Goal: Obtain resource: Download file/media

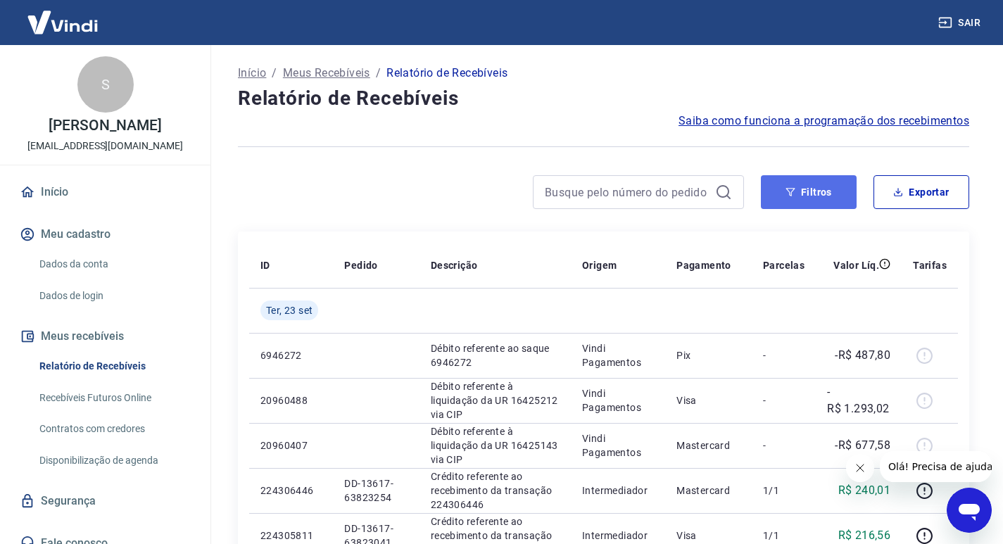
click at [825, 199] on button "Filtros" at bounding box center [809, 192] width 96 height 34
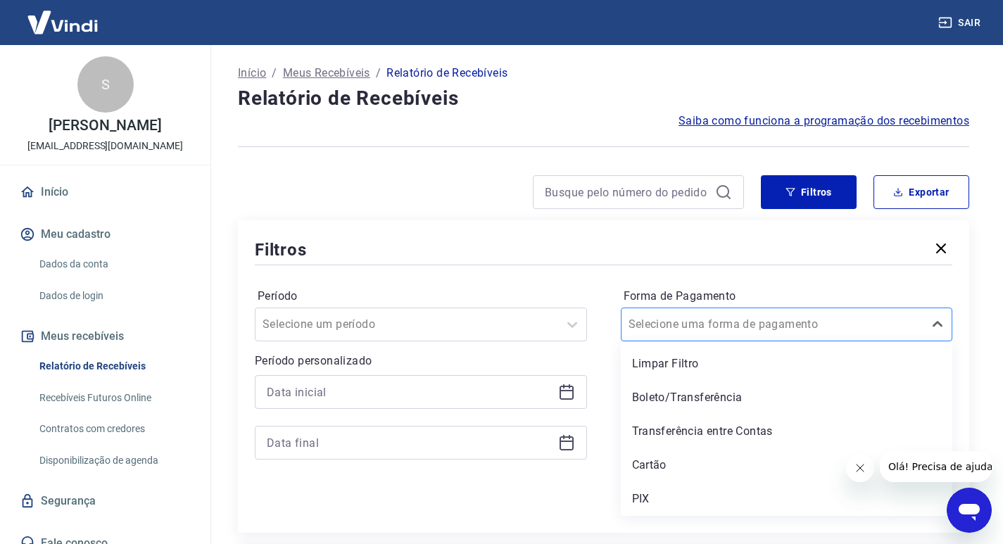
click at [649, 339] on div "Selecione uma forma de pagamento" at bounding box center [787, 325] width 332 height 34
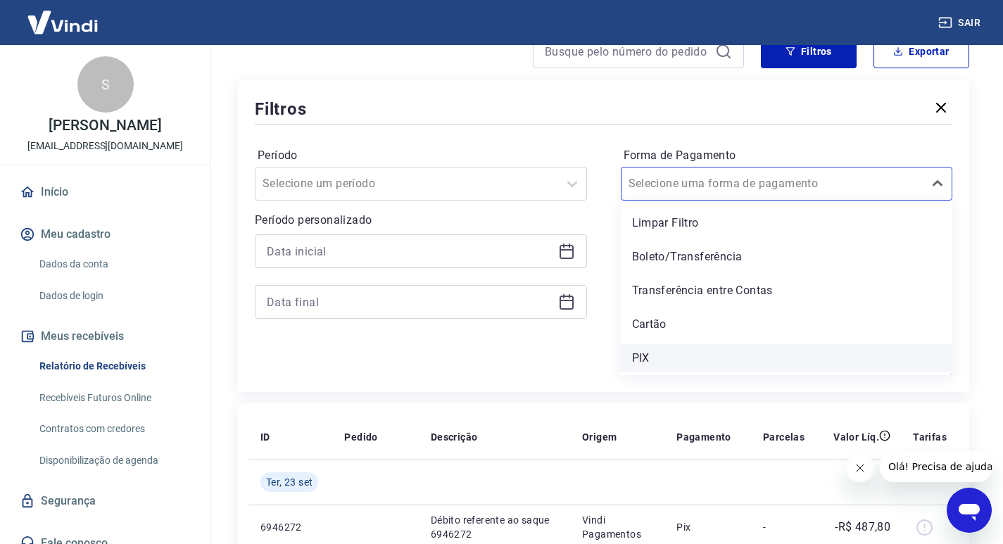
click at [640, 358] on div "PIX" at bounding box center [787, 358] width 332 height 28
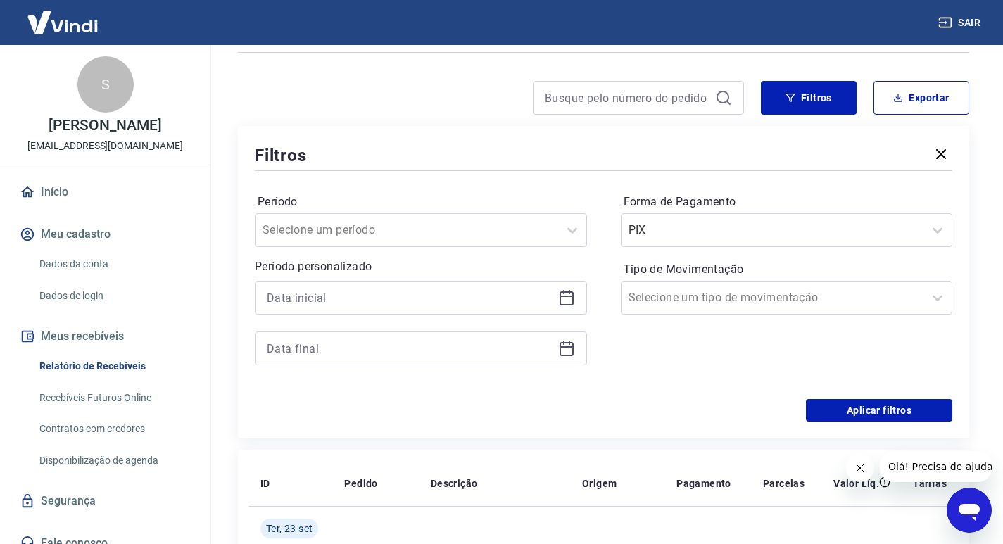
scroll to position [70, 0]
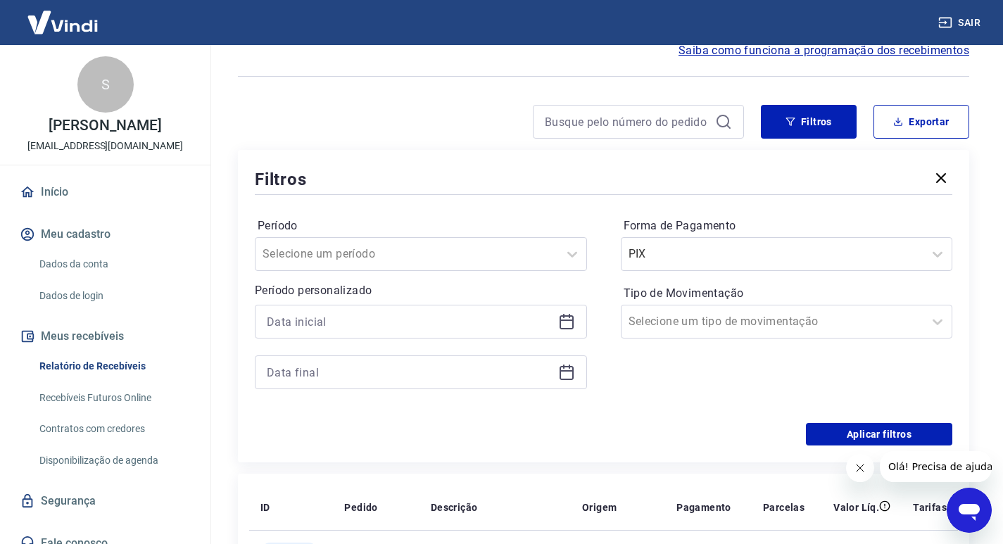
click at [567, 318] on icon at bounding box center [566, 321] width 17 height 17
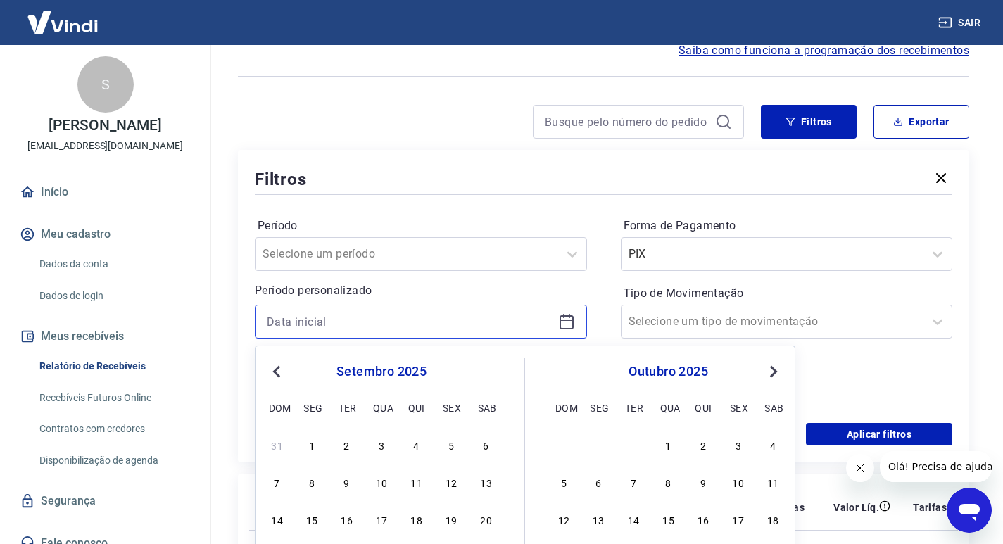
scroll to position [211, 0]
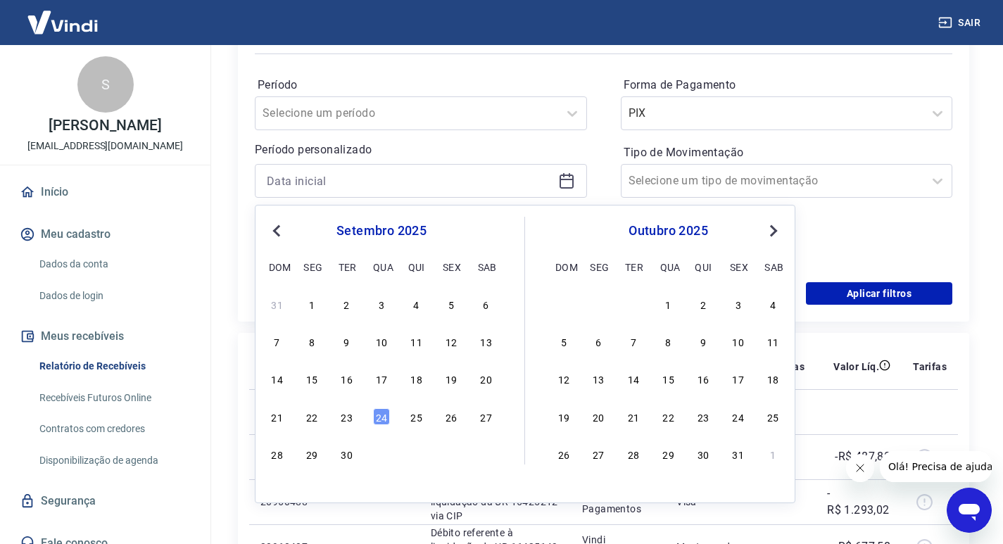
click at [267, 426] on div "21 22 23 24 25 26 27" at bounding box center [381, 416] width 229 height 20
click at [280, 420] on div "21" at bounding box center [277, 416] width 17 height 17
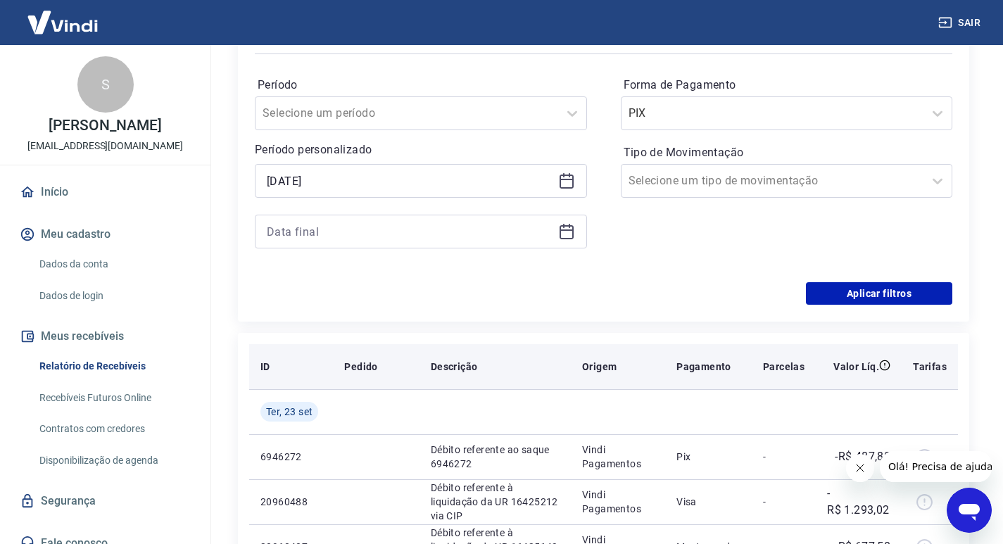
type input "21/09/2025"
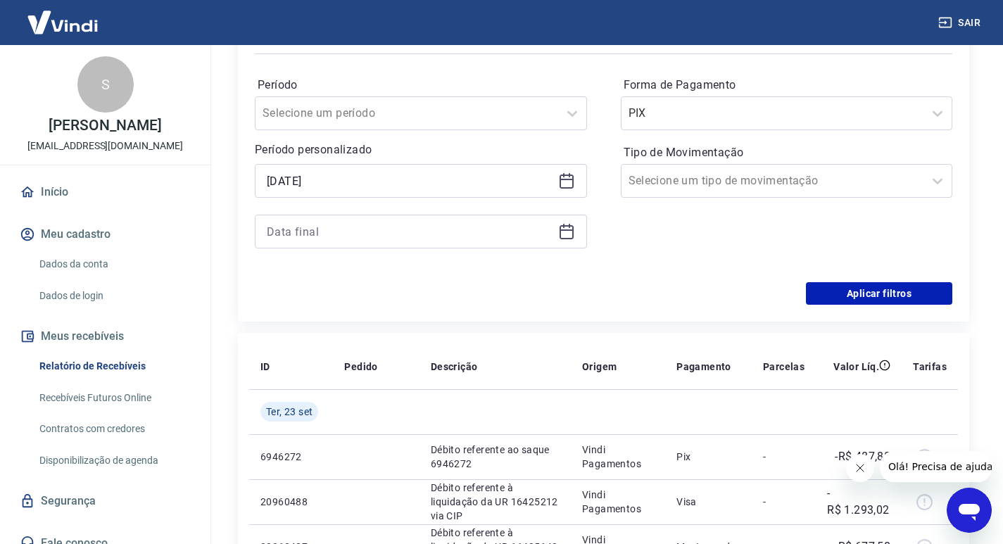
click at [560, 233] on icon at bounding box center [567, 232] width 14 height 14
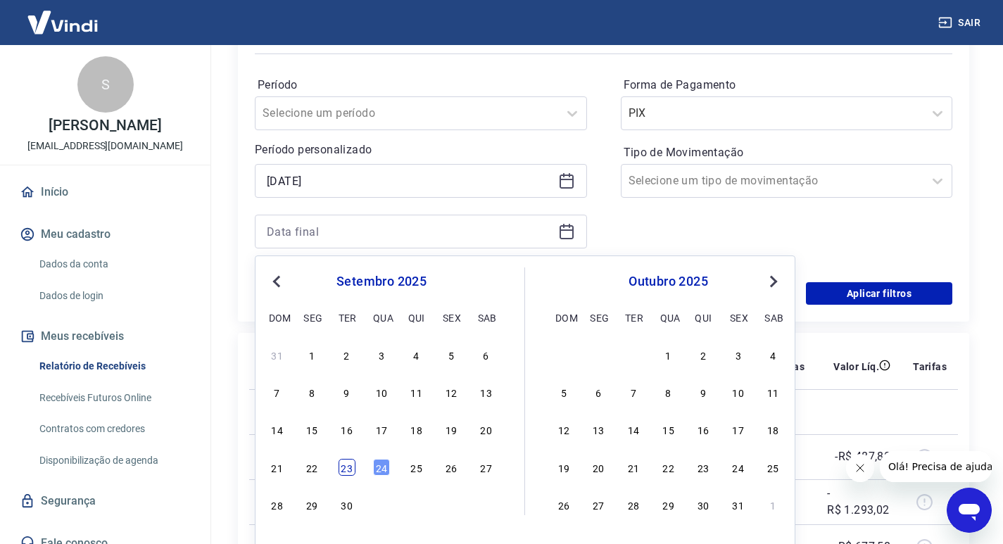
click at [351, 466] on div "23" at bounding box center [347, 467] width 17 height 17
type input "23/09/2025"
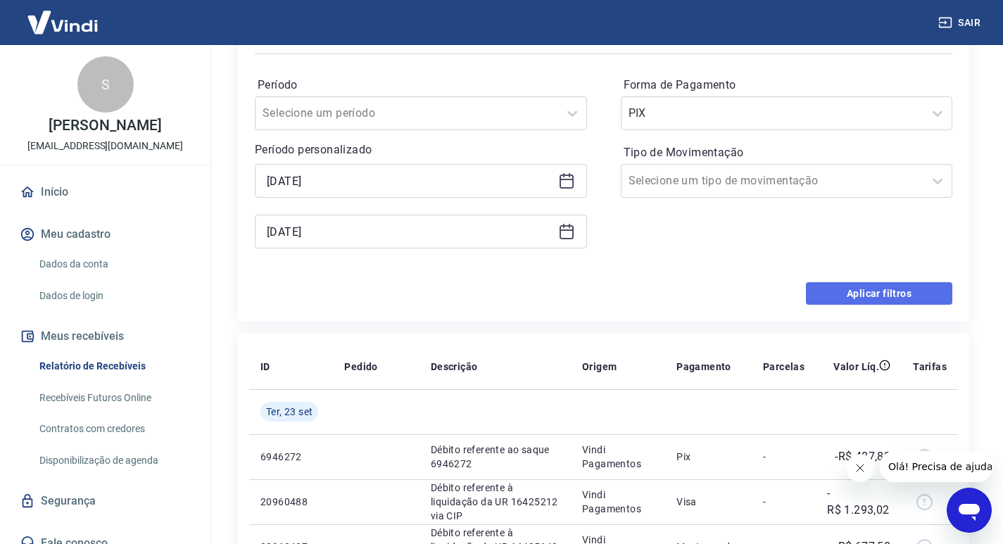
click at [872, 299] on button "Aplicar filtros" at bounding box center [879, 293] width 146 height 23
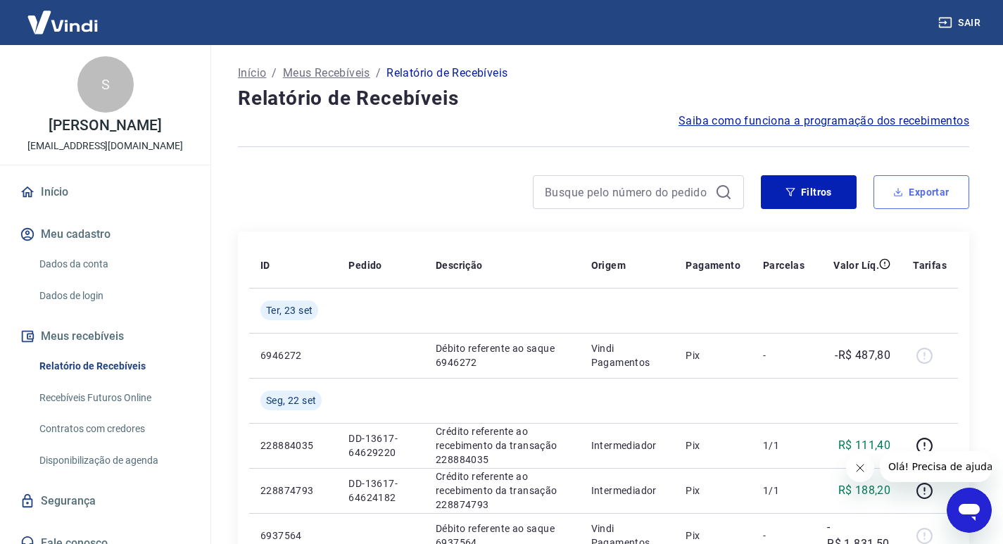
click at [919, 203] on button "Exportar" at bounding box center [921, 192] width 96 height 34
type input "21/09/2025"
type input "23/09/2025"
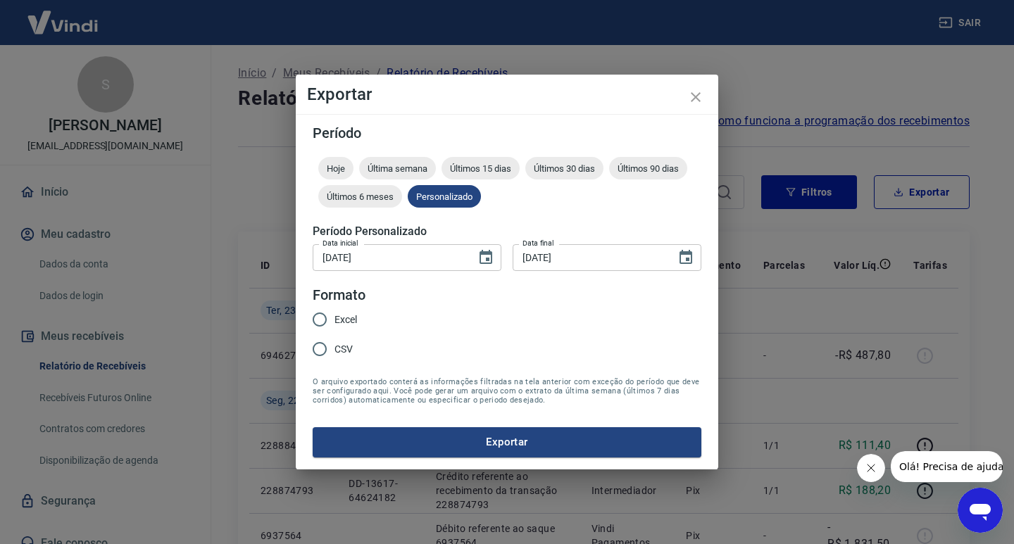
click at [314, 323] on input "Excel" at bounding box center [320, 320] width 30 height 30
radio input "true"
click at [379, 448] on button "Exportar" at bounding box center [507, 442] width 389 height 30
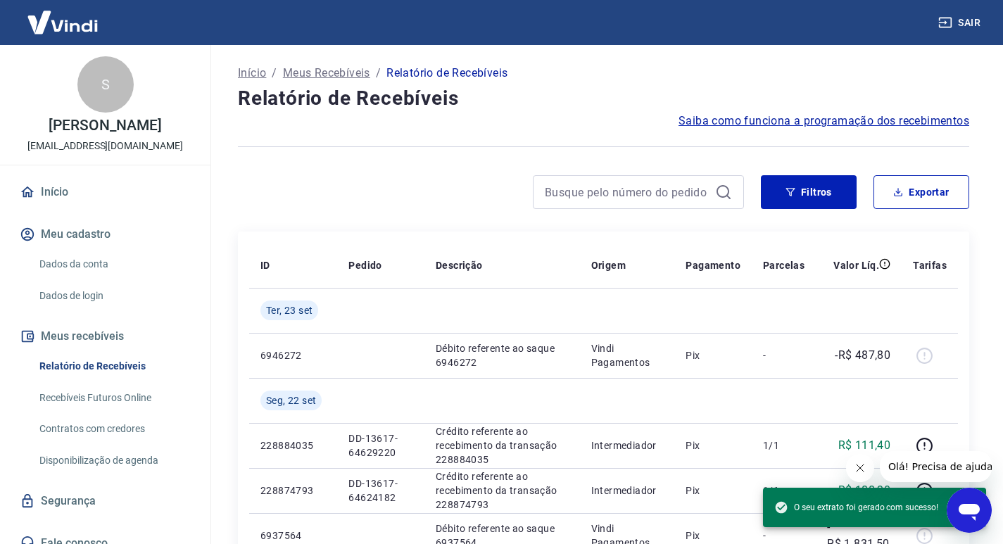
click at [698, 203] on div at bounding box center [638, 192] width 211 height 34
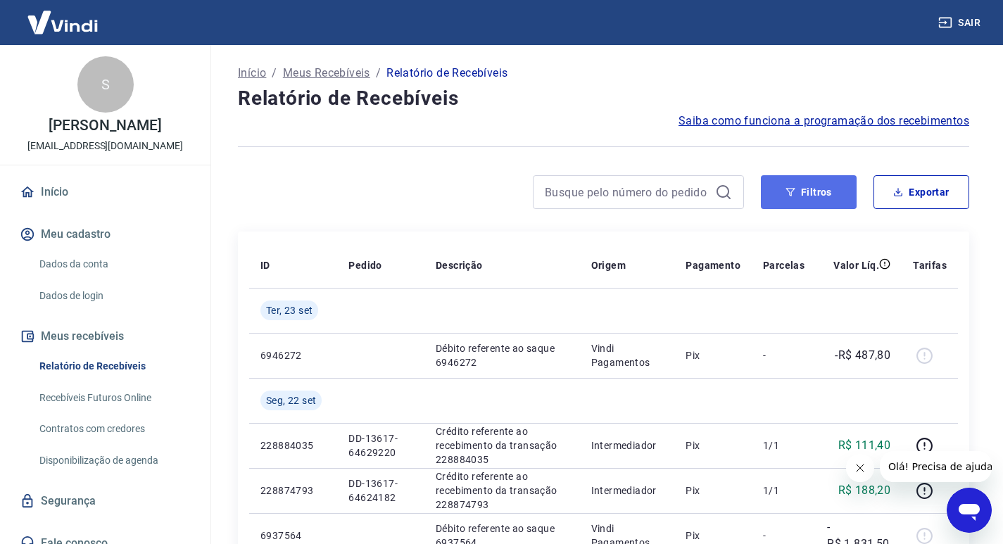
click at [800, 198] on button "Filtros" at bounding box center [809, 192] width 96 height 34
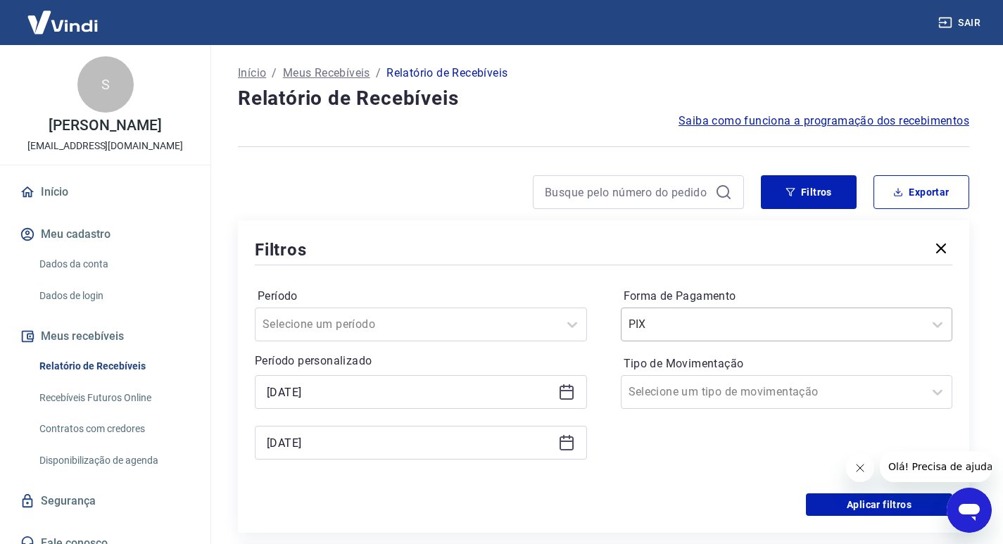
click at [647, 317] on input "Forma de Pagamento" at bounding box center [700, 324] width 142 height 17
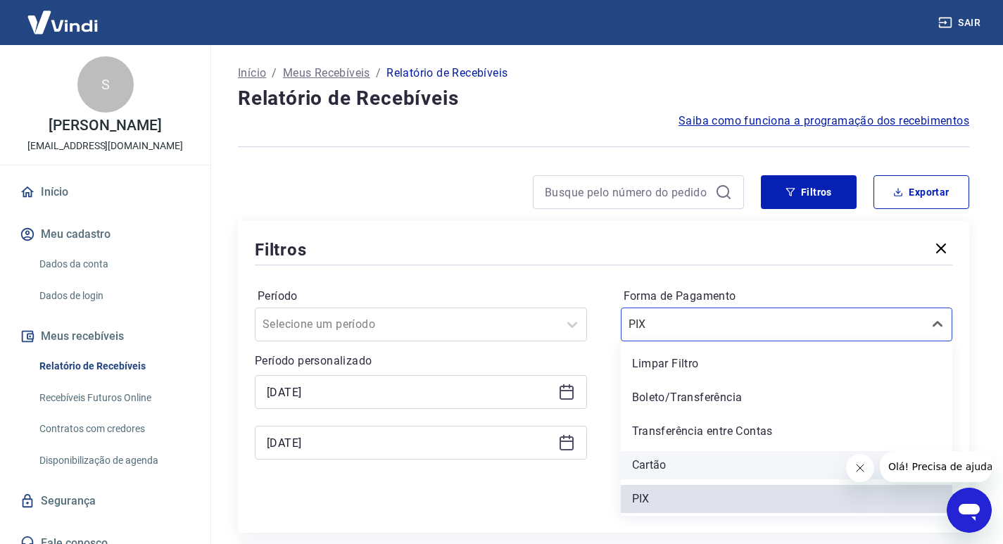
click at [636, 465] on div "Cartão" at bounding box center [787, 465] width 332 height 28
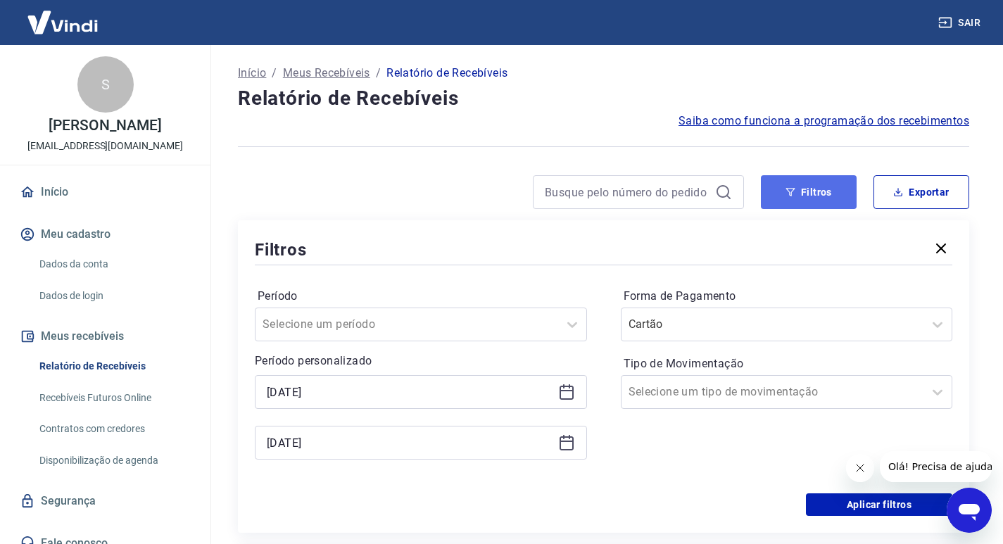
click at [800, 187] on button "Filtros" at bounding box center [809, 192] width 96 height 34
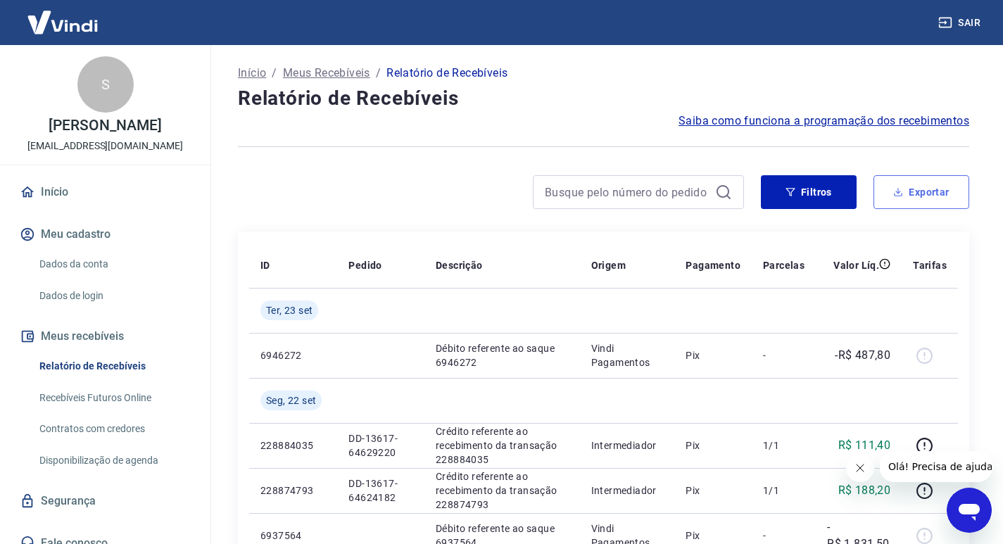
click at [903, 202] on button "Exportar" at bounding box center [921, 192] width 96 height 34
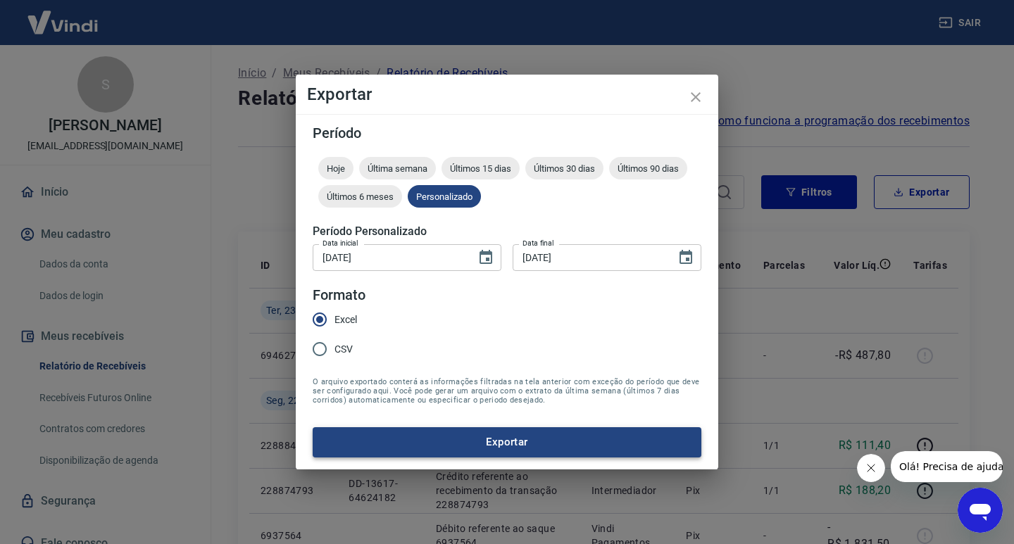
click at [409, 436] on button "Exportar" at bounding box center [507, 442] width 389 height 30
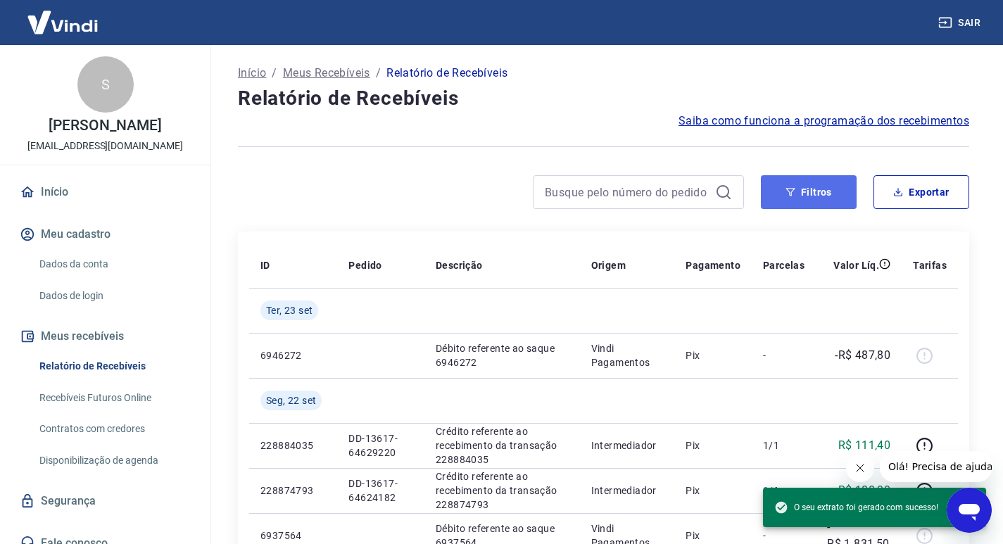
click at [826, 194] on button "Filtros" at bounding box center [809, 192] width 96 height 34
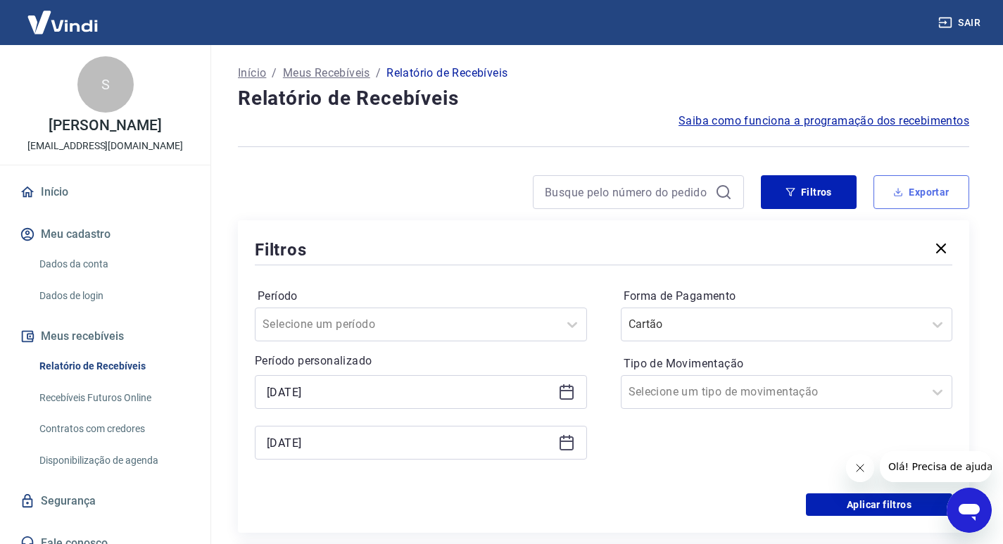
click at [911, 200] on button "Exportar" at bounding box center [921, 192] width 96 height 34
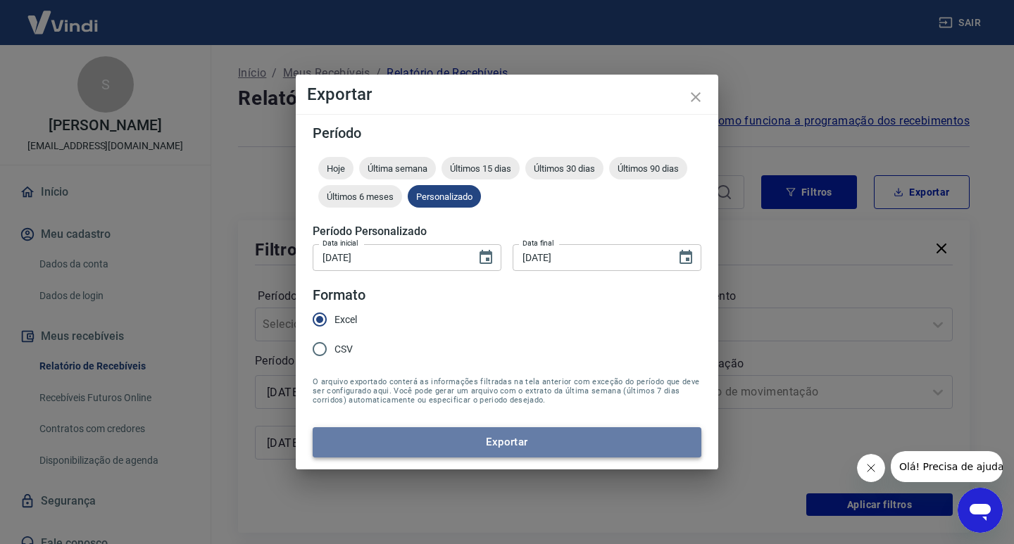
click at [390, 435] on button "Exportar" at bounding box center [507, 442] width 389 height 30
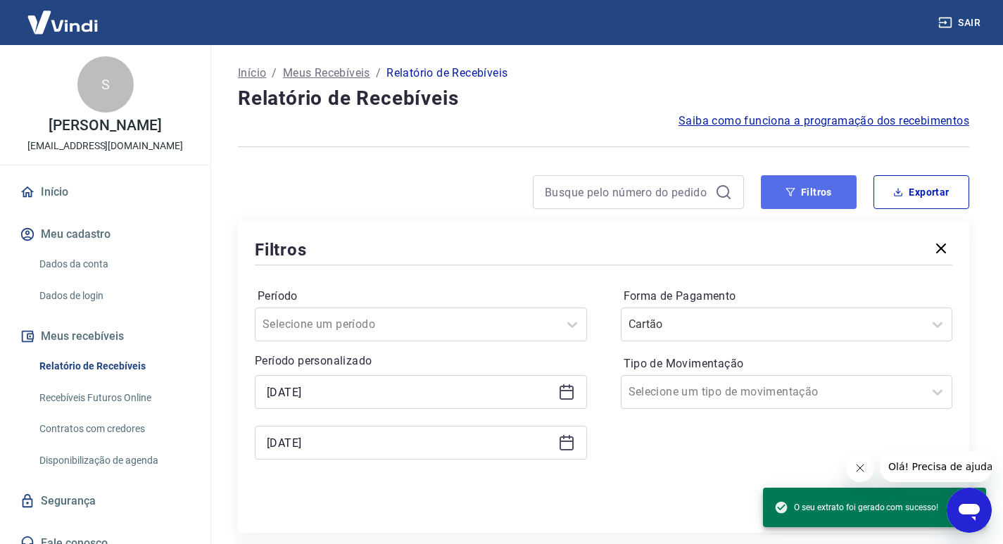
click at [788, 182] on button "Filtros" at bounding box center [809, 192] width 96 height 34
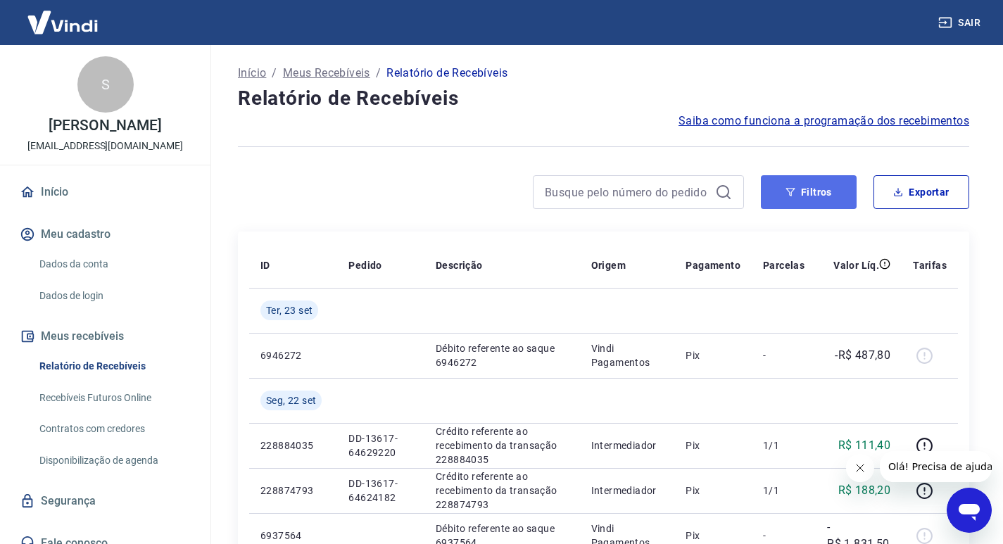
click at [788, 182] on button "Filtros" at bounding box center [809, 192] width 96 height 34
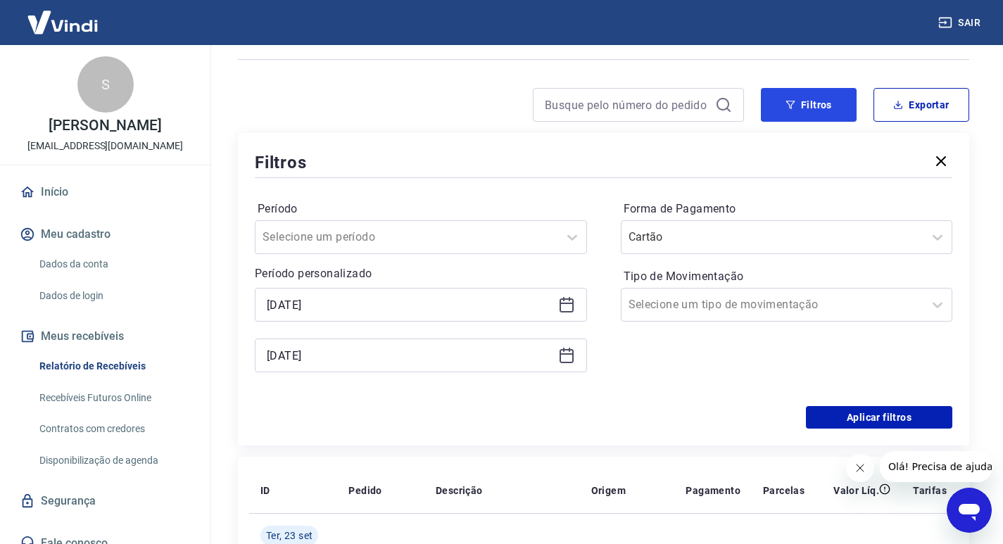
scroll to position [70, 0]
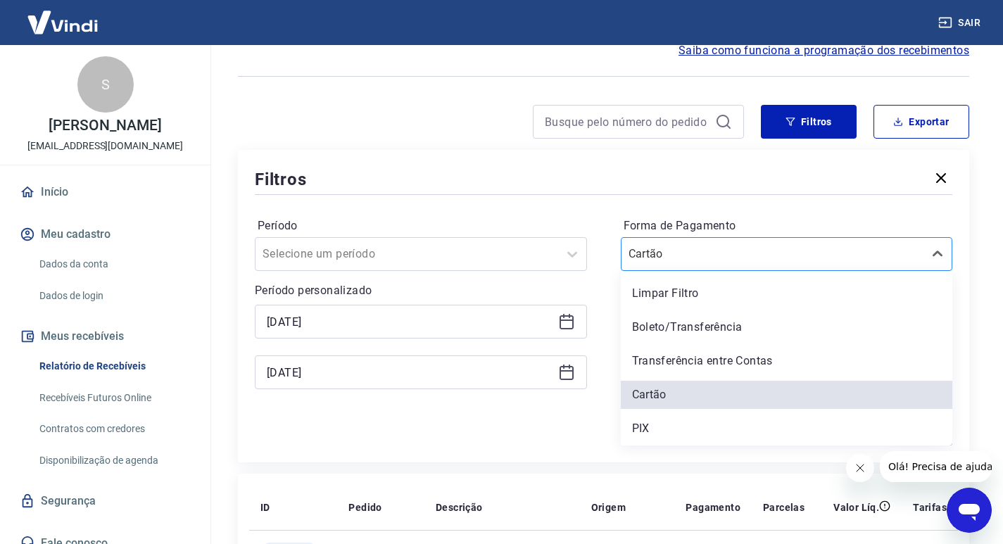
click at [698, 248] on input "Forma de Pagamento" at bounding box center [700, 254] width 142 height 17
click at [666, 421] on div "PIX" at bounding box center [787, 429] width 332 height 28
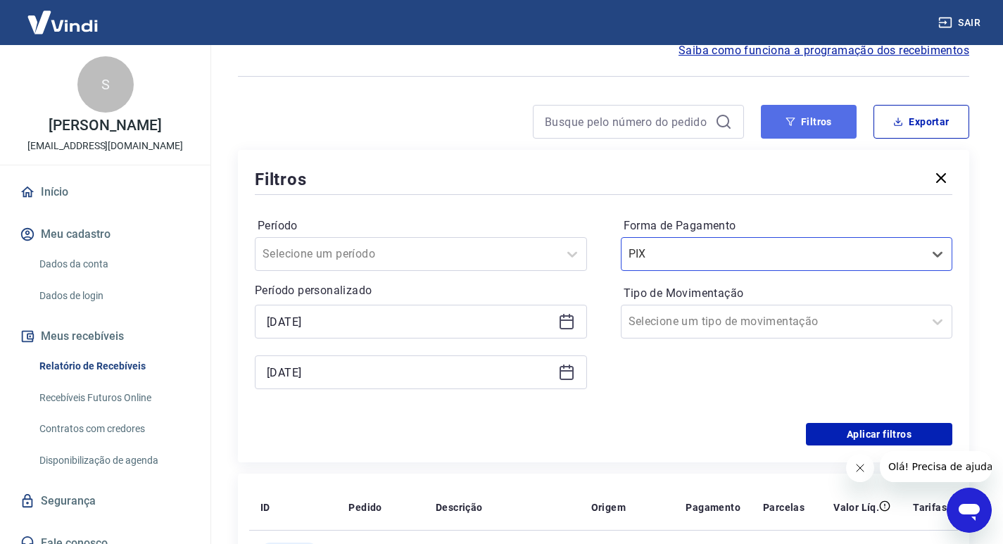
click at [798, 129] on button "Filtros" at bounding box center [809, 122] width 96 height 34
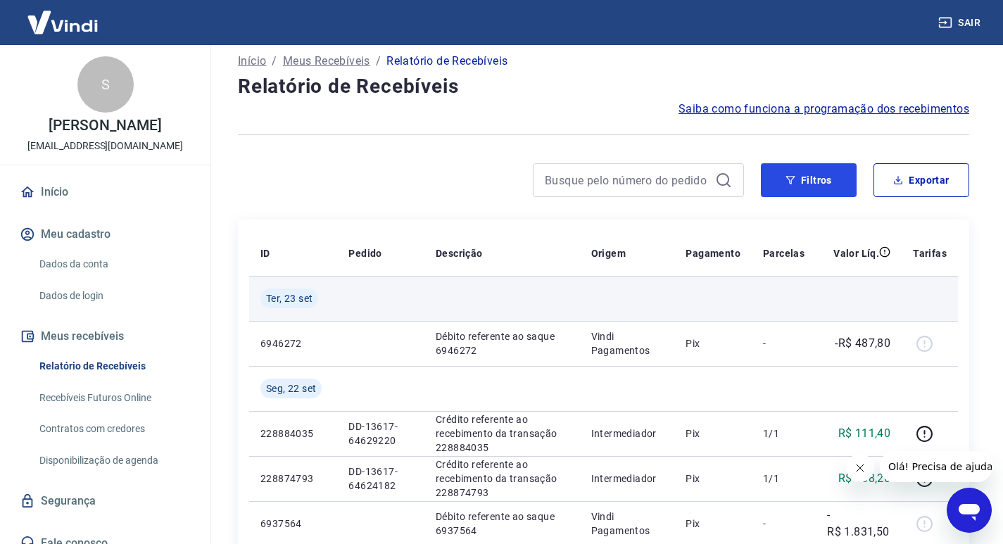
scroll to position [0, 0]
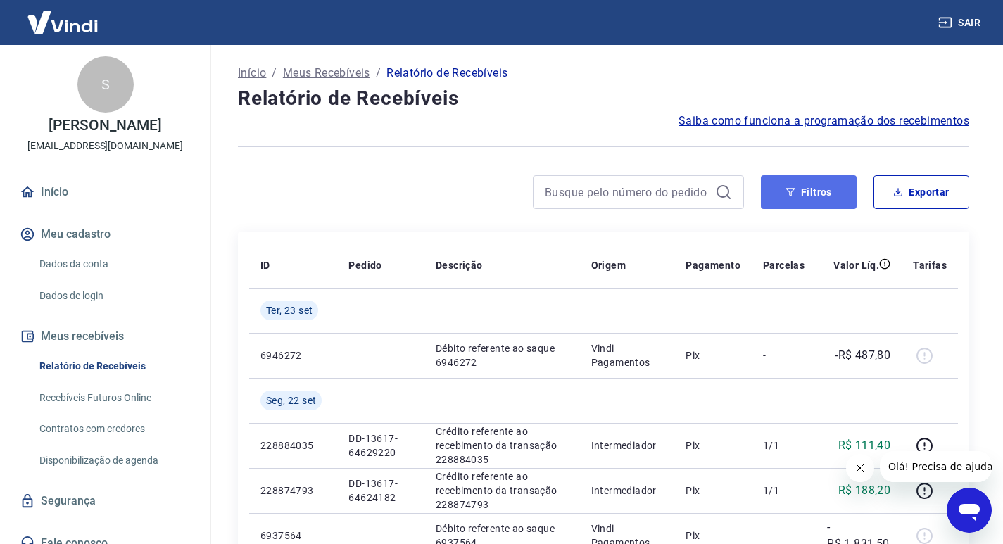
click at [794, 206] on button "Filtros" at bounding box center [809, 192] width 96 height 34
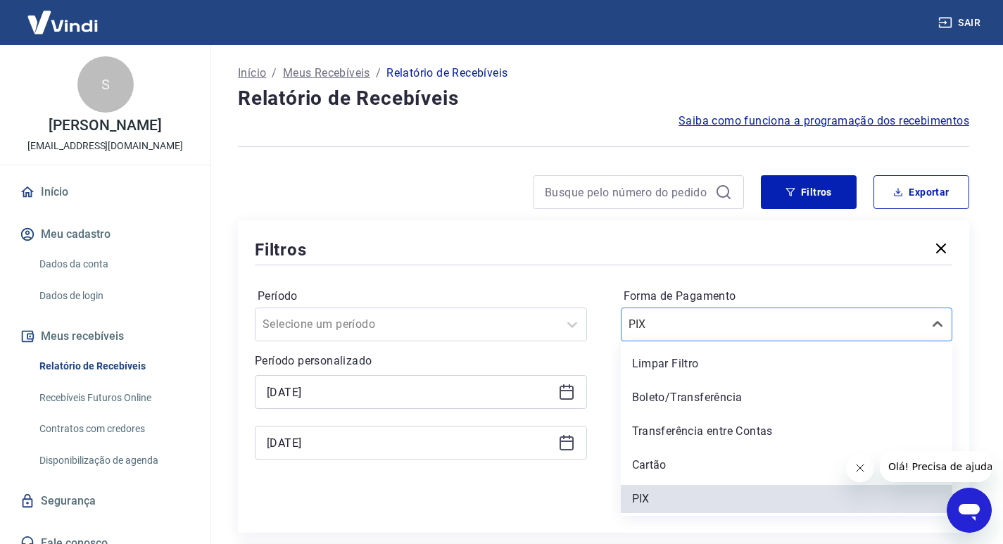
click at [709, 321] on input "Forma de Pagamento" at bounding box center [700, 324] width 142 height 17
click at [663, 469] on div "Cartão" at bounding box center [787, 465] width 332 height 28
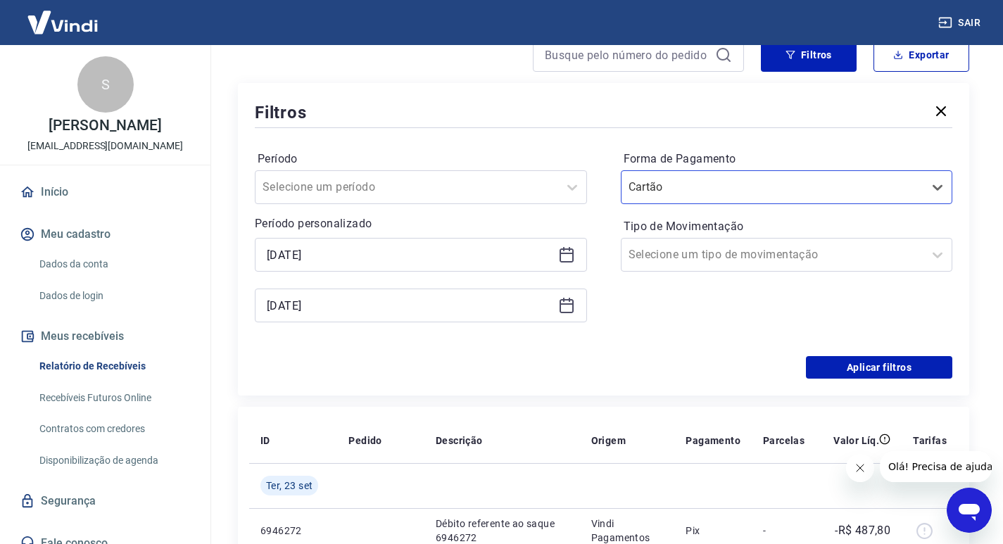
scroll to position [141, 0]
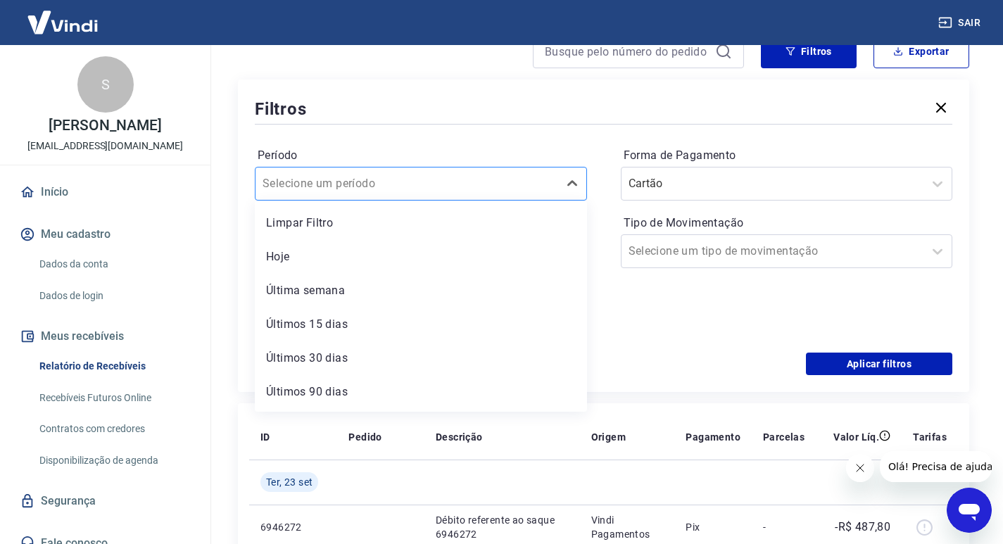
click at [398, 189] on div at bounding box center [407, 184] width 289 height 20
click at [728, 362] on div "Aplicar filtros" at bounding box center [604, 364] width 698 height 23
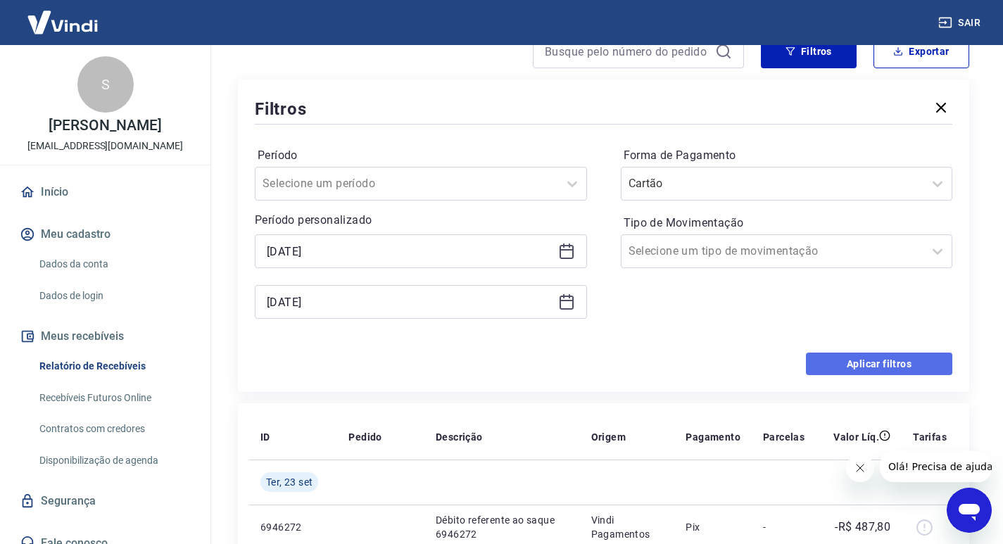
click at [869, 366] on button "Aplicar filtros" at bounding box center [879, 364] width 146 height 23
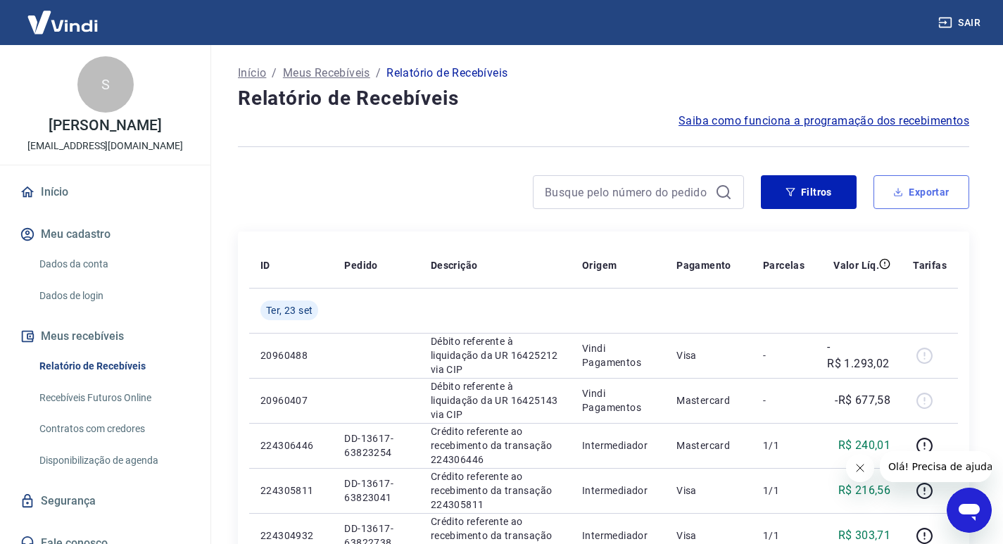
click at [904, 195] on button "Exportar" at bounding box center [921, 192] width 96 height 34
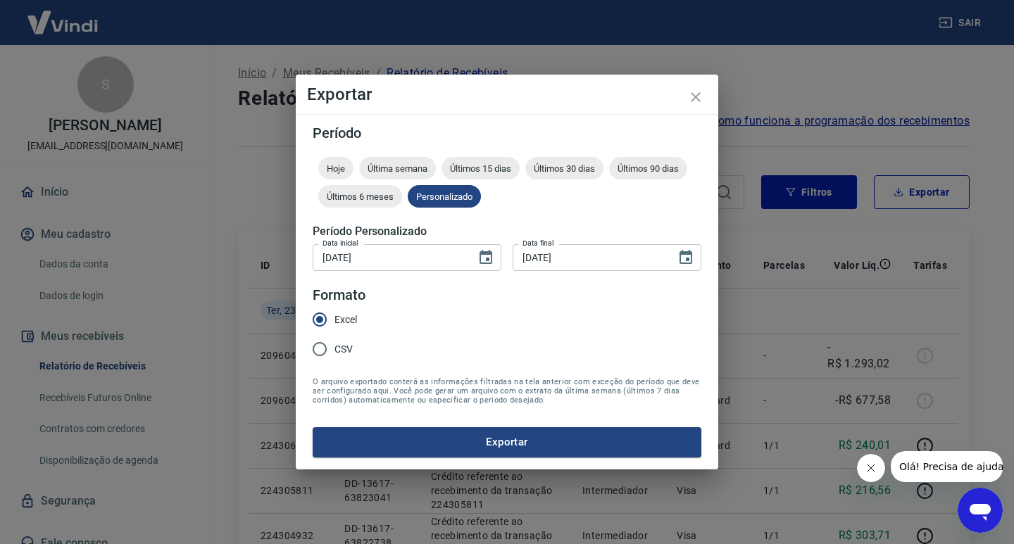
click at [325, 351] on input "CSV" at bounding box center [320, 349] width 30 height 30
radio input "true"
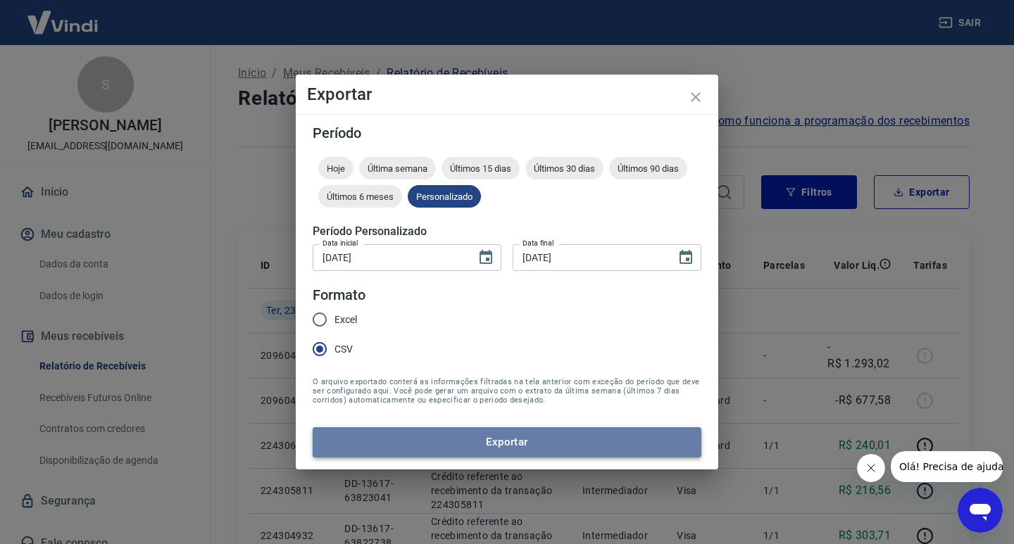
click at [402, 449] on button "Exportar" at bounding box center [507, 442] width 389 height 30
